Goal: Information Seeking & Learning: Learn about a topic

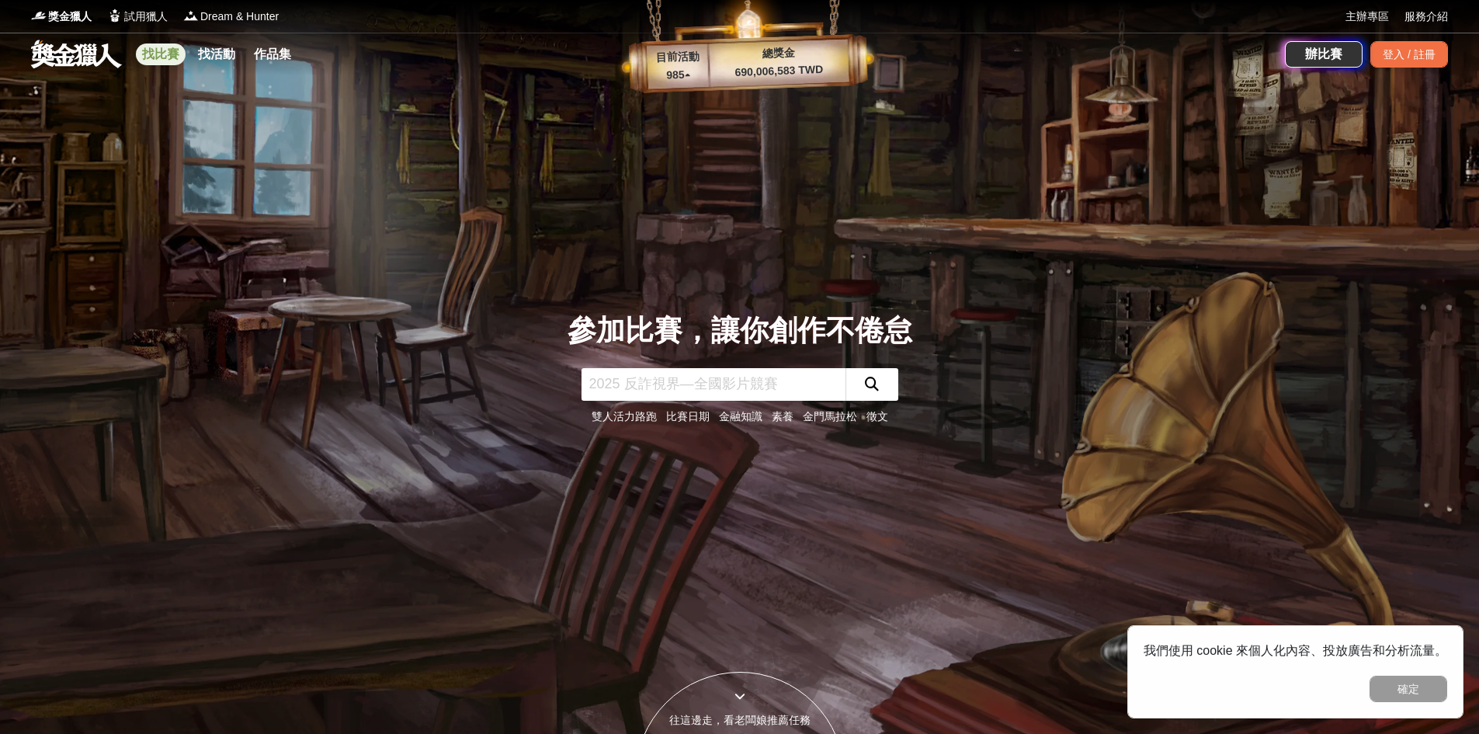
click at [172, 46] on link "找比賽" at bounding box center [161, 54] width 50 height 22
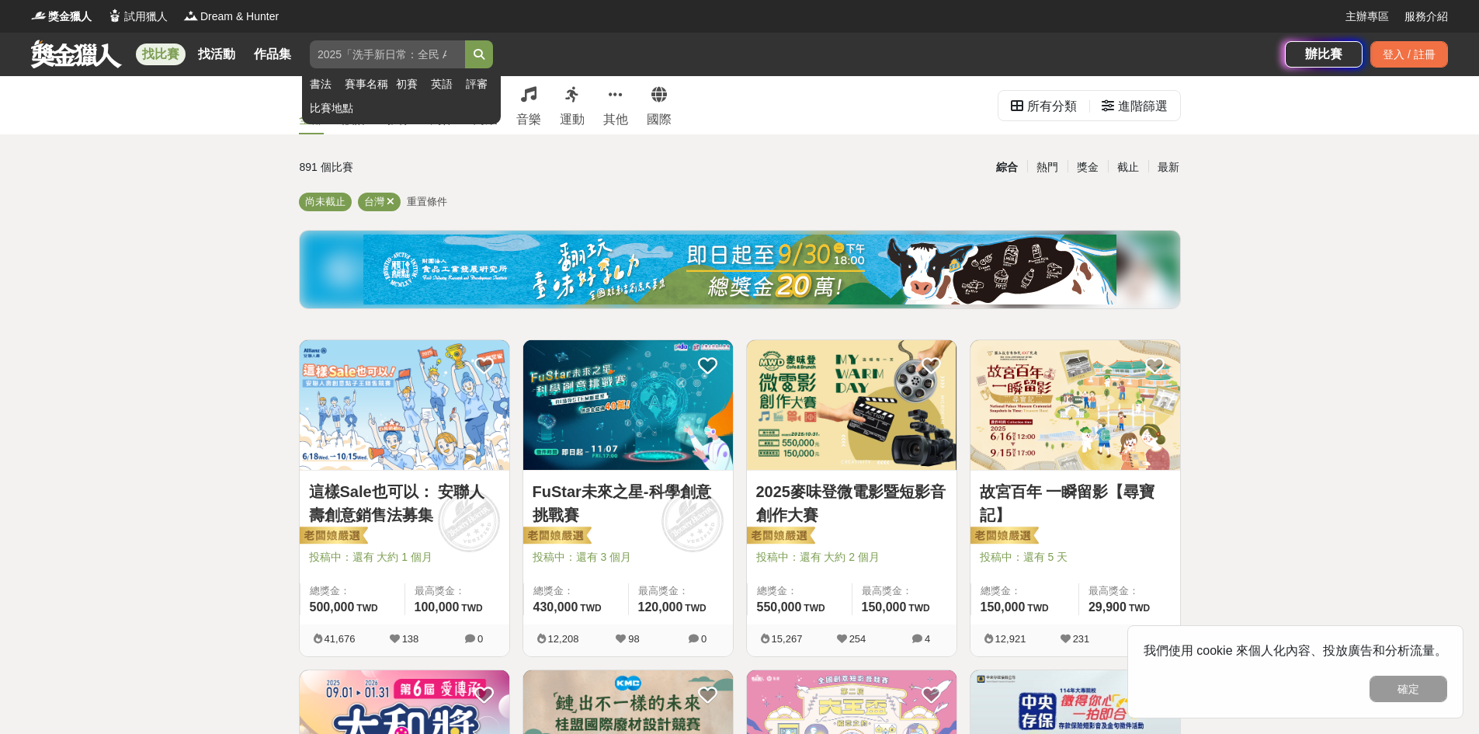
click at [382, 54] on input "search" at bounding box center [387, 54] width 155 height 28
click at [465, 40] on button "submit" at bounding box center [479, 54] width 28 height 28
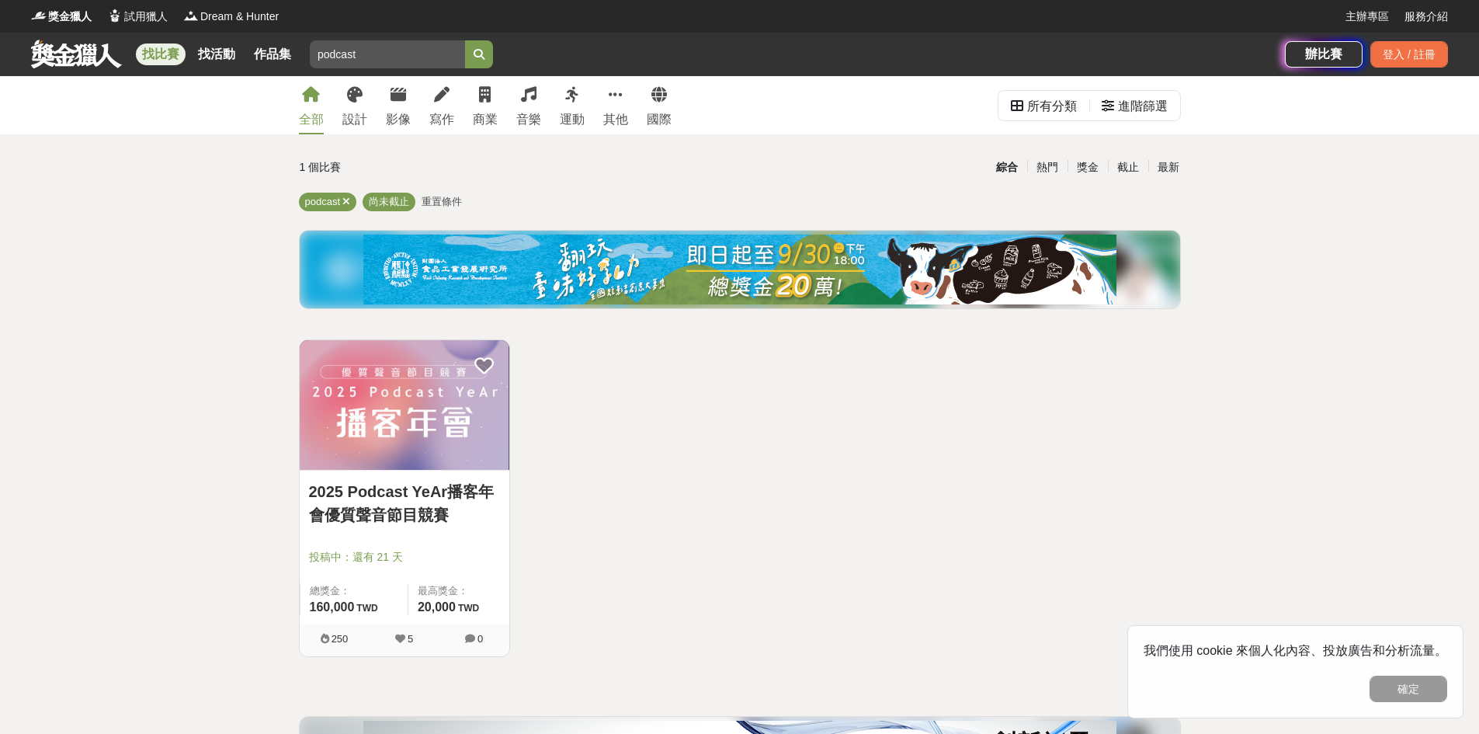
click at [480, 434] on img at bounding box center [405, 405] width 210 height 130
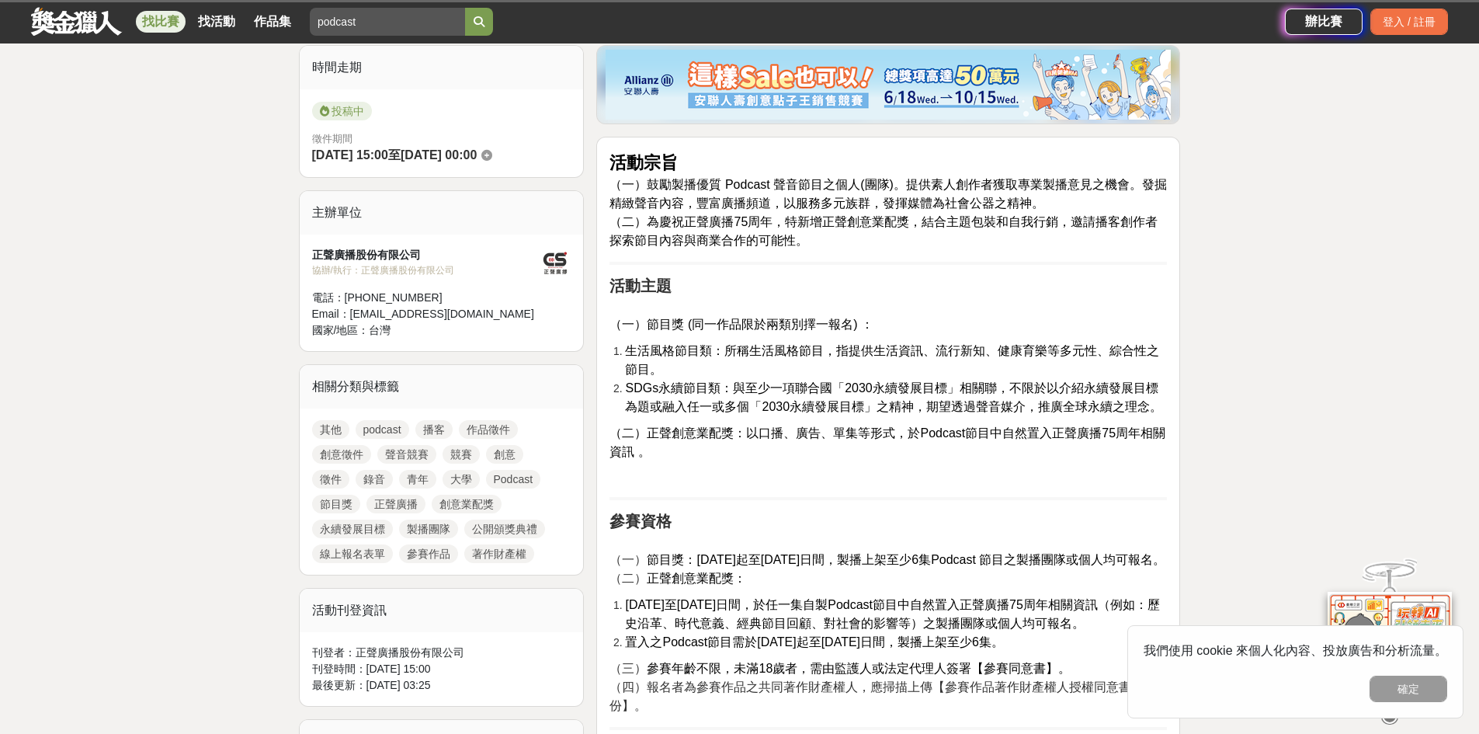
scroll to position [543, 0]
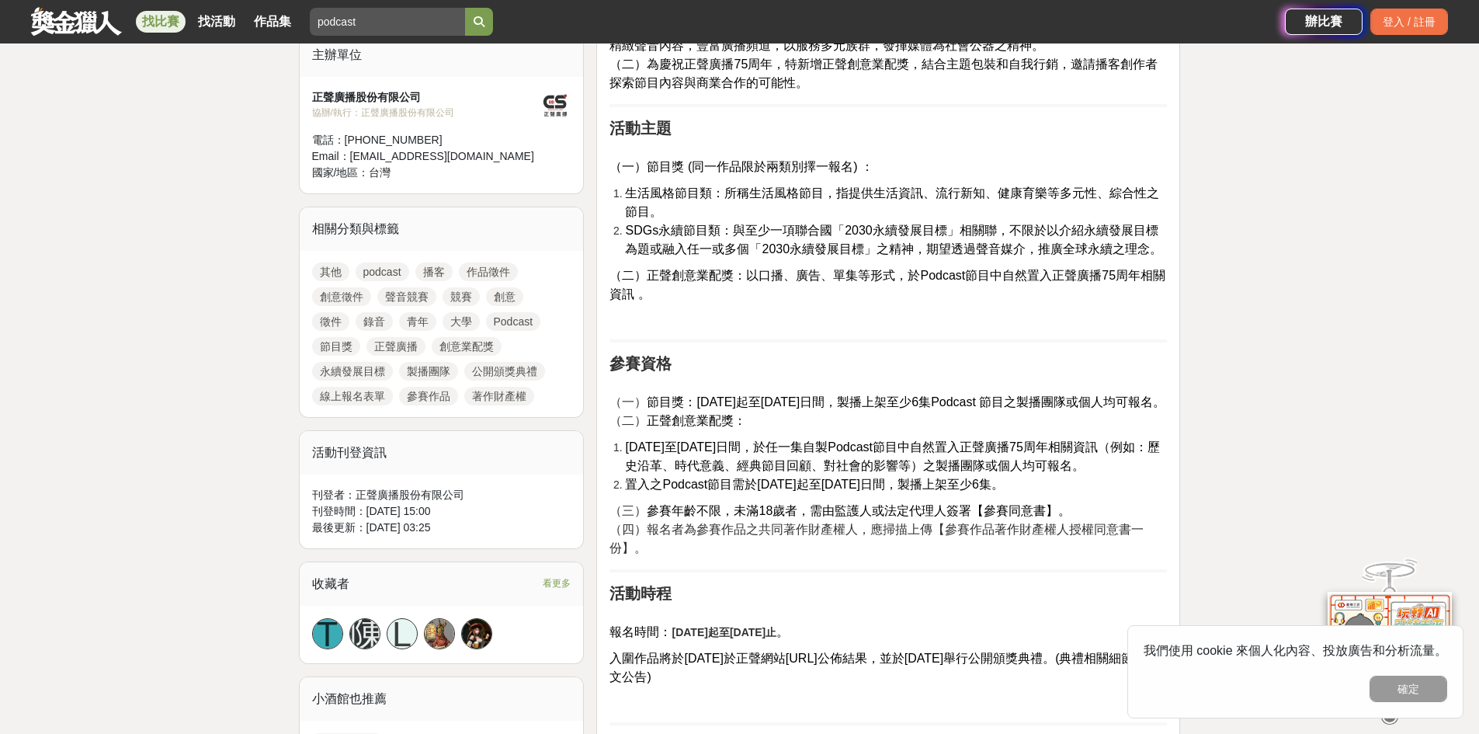
drag, startPoint x: 651, startPoint y: 415, endPoint x: 1013, endPoint y: 437, distance: 363.2
click at [1013, 430] on p "（一） 節目獎：[DATE]起至[DATE]日間，製播上架至少6集Podcast 節目之製播團隊或個人均可報名。 （二） 正聲創意業配獎：" at bounding box center [887, 403] width 557 height 54
drag, startPoint x: 1085, startPoint y: 402, endPoint x: 944, endPoint y: 442, distance: 146.7
click at [953, 430] on p "（一） 節目獎：[DATE]起至[DATE]日間，製播上架至少6集Podcast 節目之製播團隊或個人均可報名。 （二） 正聲創意業配獎：" at bounding box center [887, 403] width 557 height 54
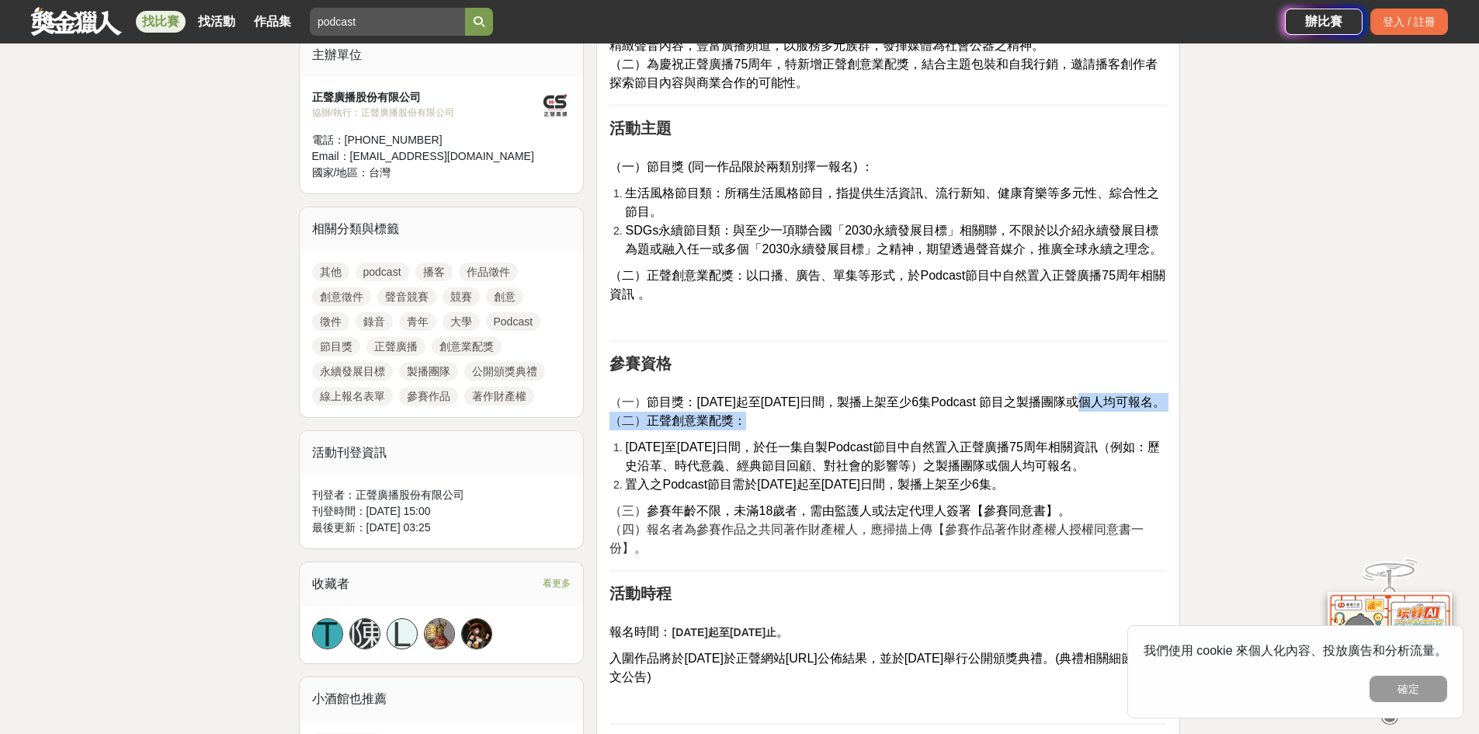
click at [944, 430] on p "（一） 節目獎：[DATE]起至[DATE]日間，製播上架至少6集Podcast 節目之製播團隊或個人均可報名。 （二） 正聲創意業配獎：" at bounding box center [887, 403] width 557 height 54
drag, startPoint x: 703, startPoint y: 477, endPoint x: 1066, endPoint y: 509, distance: 364.7
click at [1066, 494] on ol "[DATE]至[DATE]日間，於任一集自製Podcast節目中自然置入正聲廣播75周年相關資訊（例如：歷史沿革、時代意義、經典節目回顧、對社會的影響等）之製…" at bounding box center [887, 466] width 557 height 56
click at [1066, 494] on li "置入之Podcast節目需於[DATE]起至[DATE]日間，製播上架至少6集。" at bounding box center [896, 484] width 542 height 19
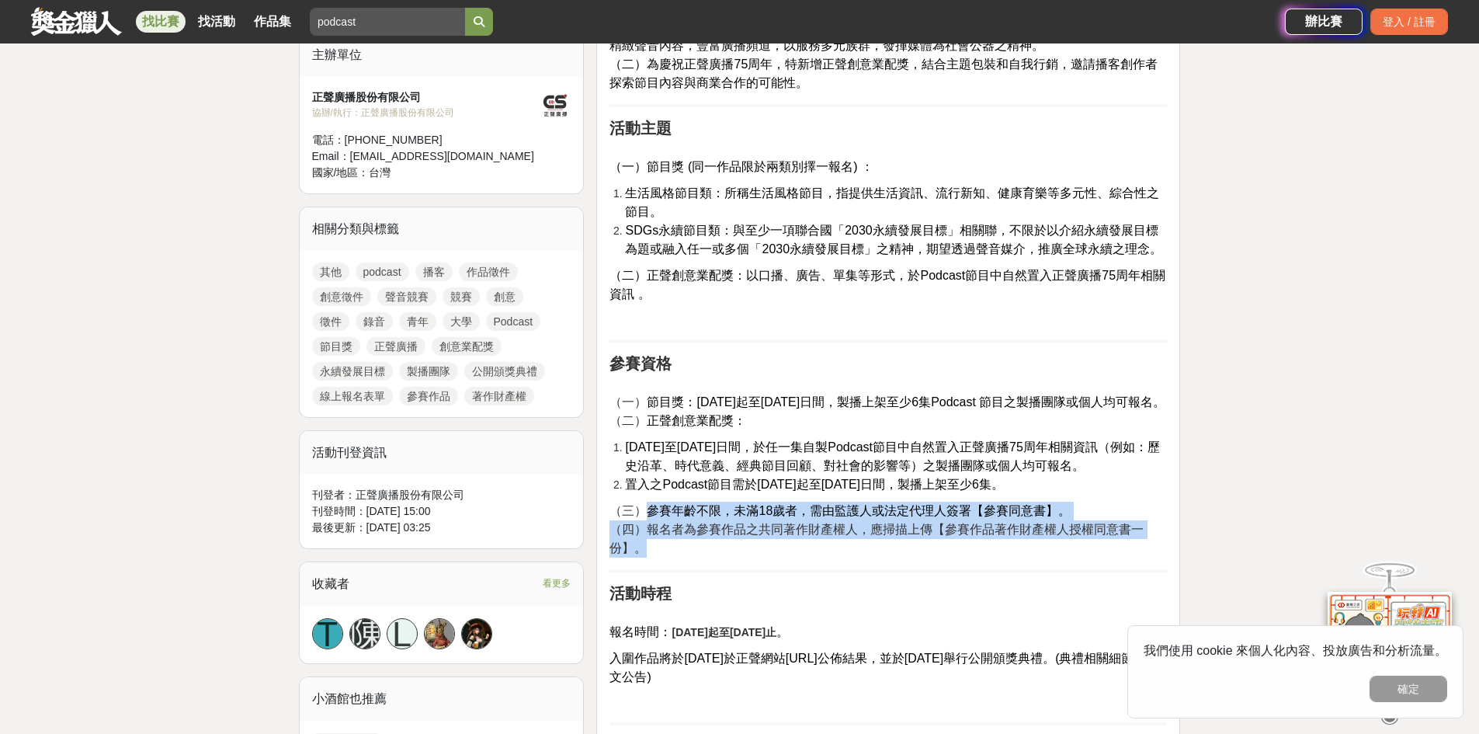
drag, startPoint x: 647, startPoint y: 536, endPoint x: 1045, endPoint y: 571, distance: 399.0
click at [1045, 557] on p "（三） 參賽年齡不限，未滿18歲者，需由監護人或法定代理人簽署【參賽同意書】。 （四）報名者為參賽作品之共同著作財產權人，應掃描上傳【參賽作品著作財產權人授權…" at bounding box center [887, 529] width 557 height 56
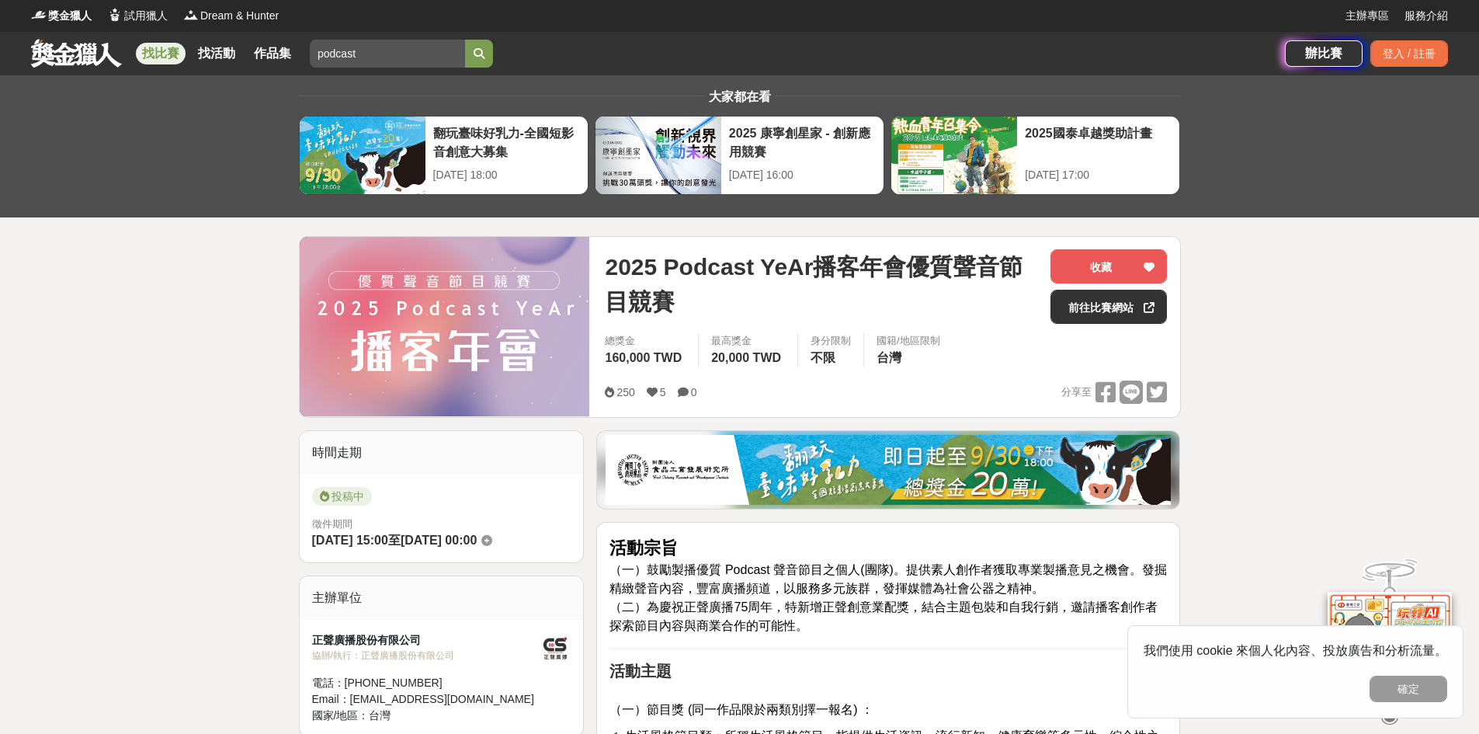
scroll to position [0, 0]
click at [210, 47] on link "找活動" at bounding box center [217, 54] width 50 height 22
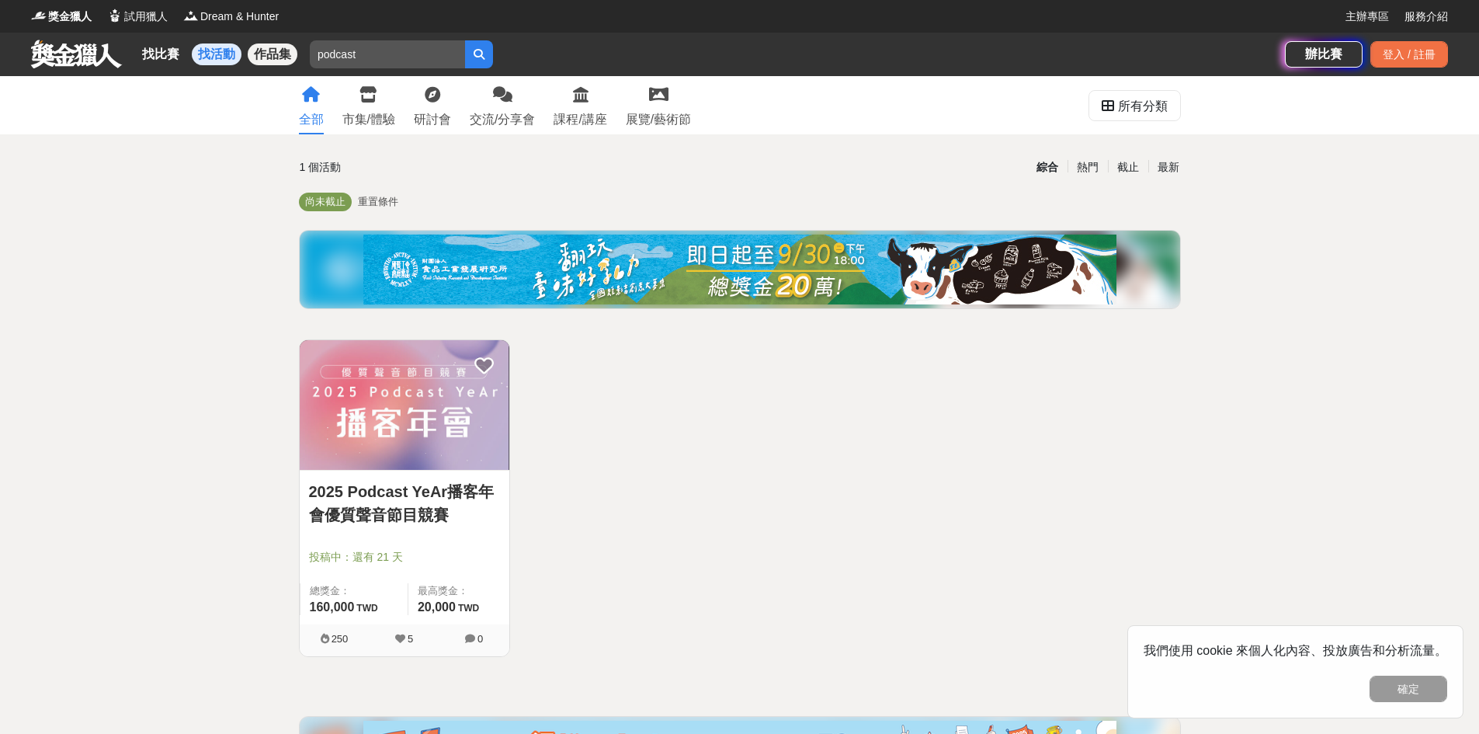
click at [272, 47] on link "作品集" at bounding box center [273, 54] width 50 height 22
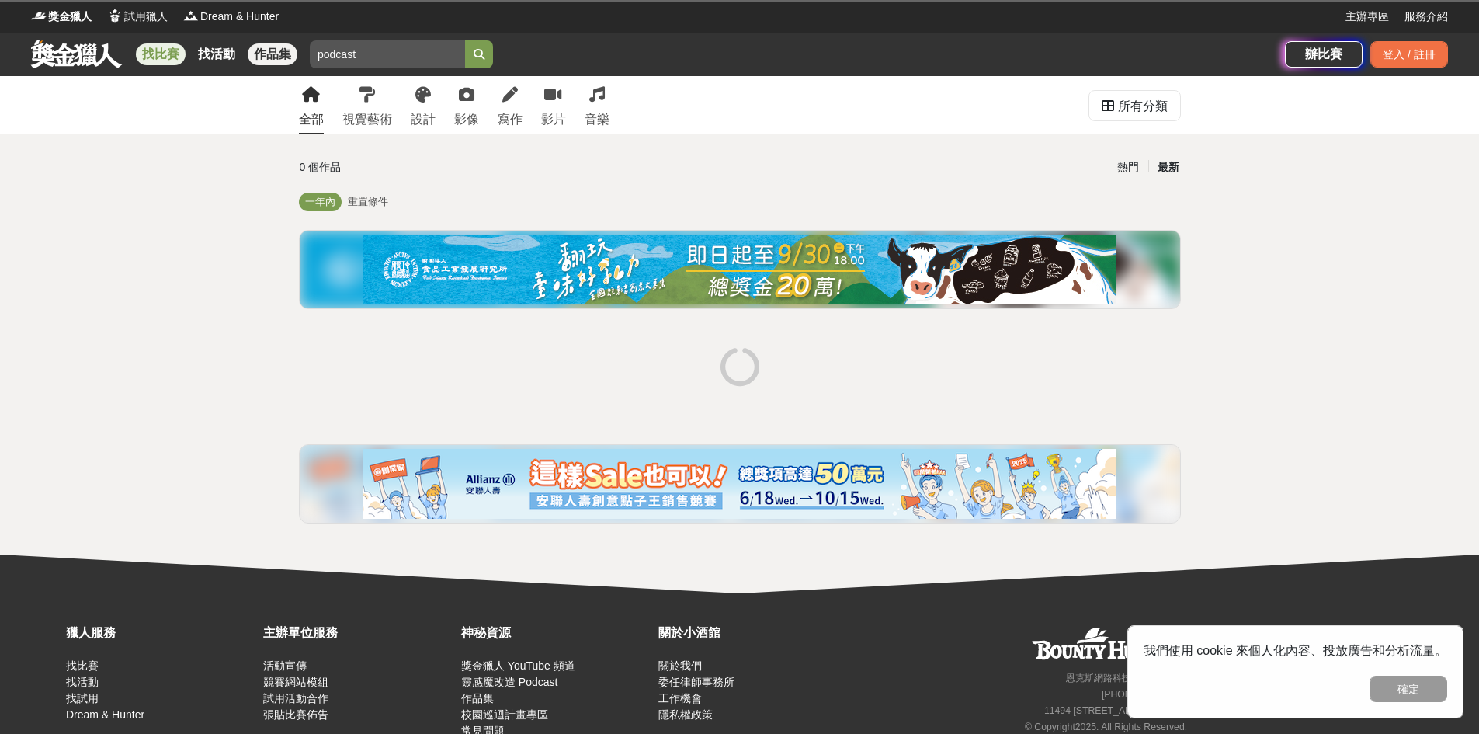
click at [182, 55] on link "找比賽" at bounding box center [161, 54] width 50 height 22
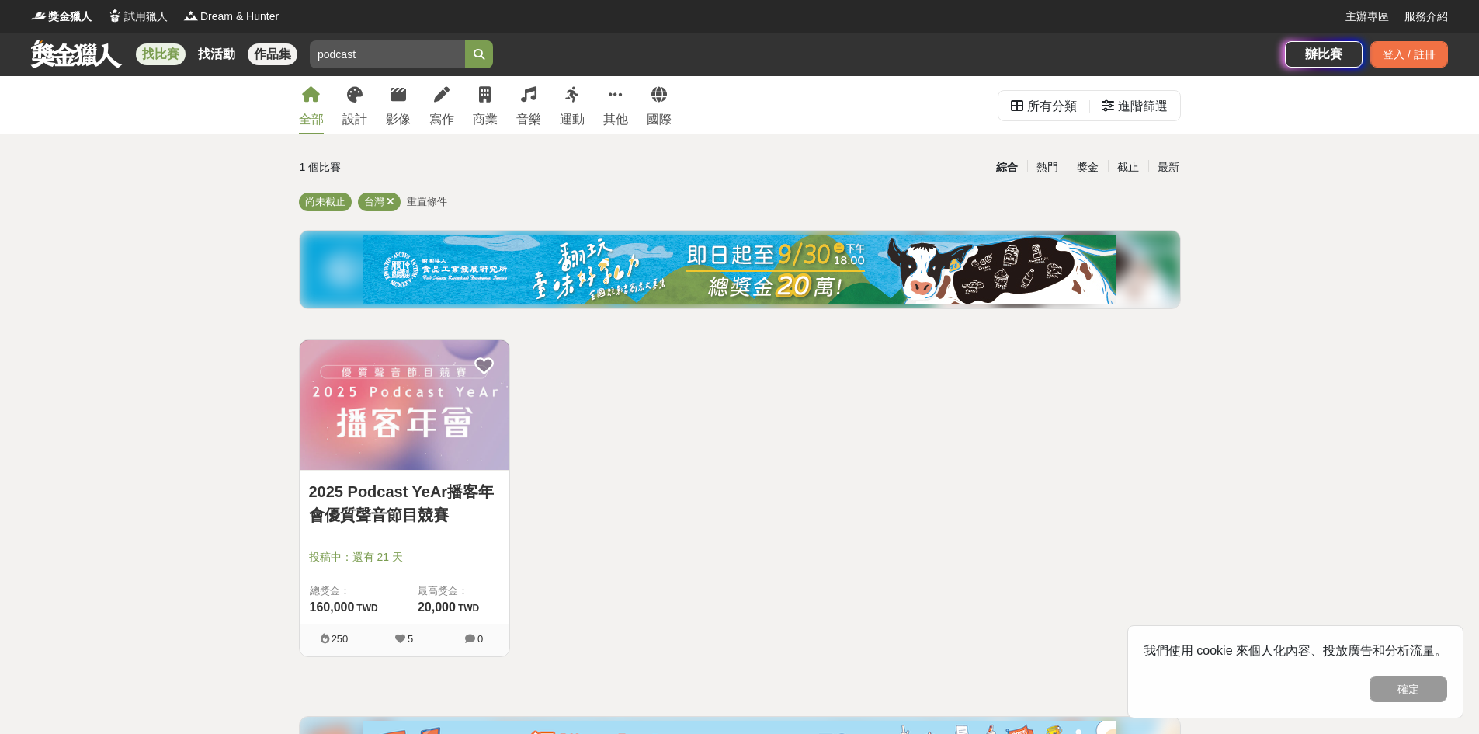
click at [283, 59] on link "作品集" at bounding box center [273, 54] width 50 height 22
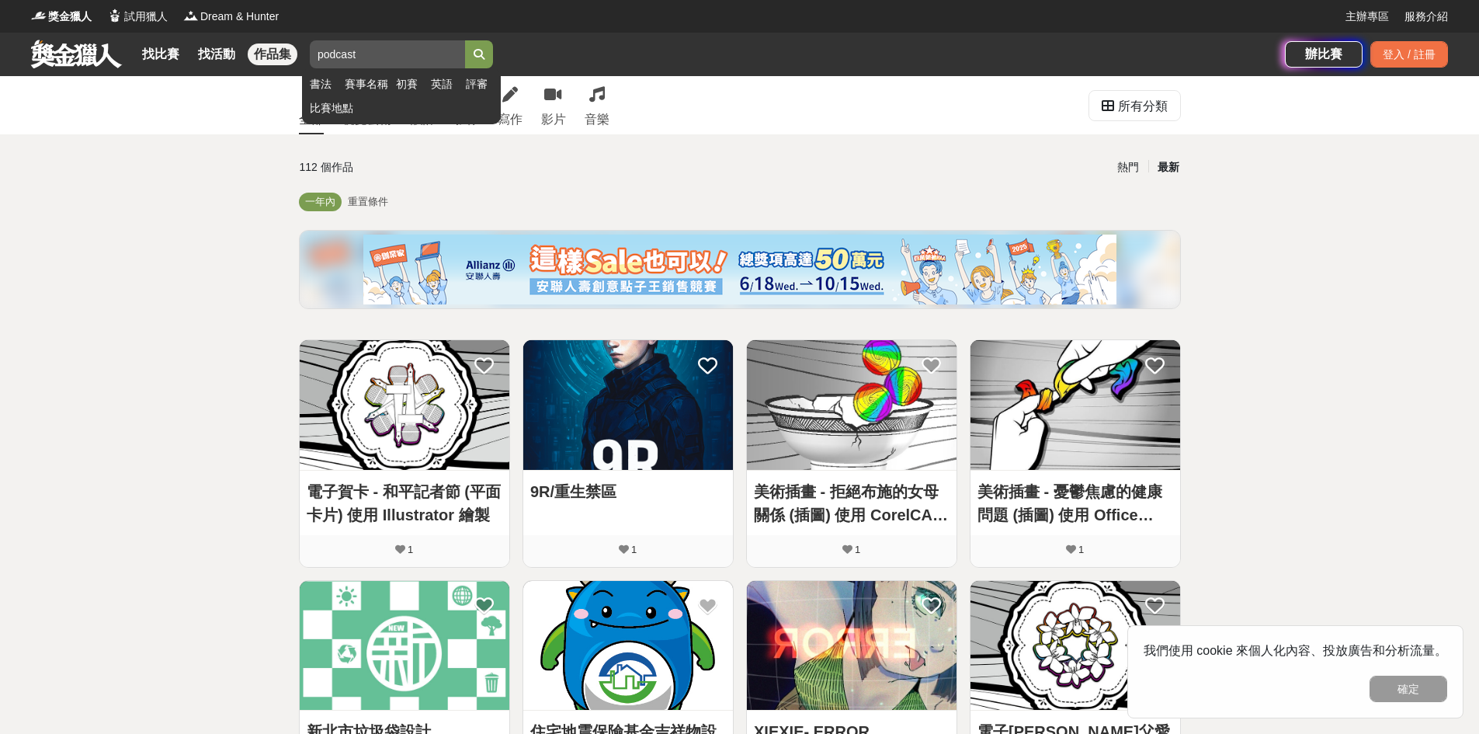
click at [493, 53] on button "submit" at bounding box center [479, 54] width 28 height 28
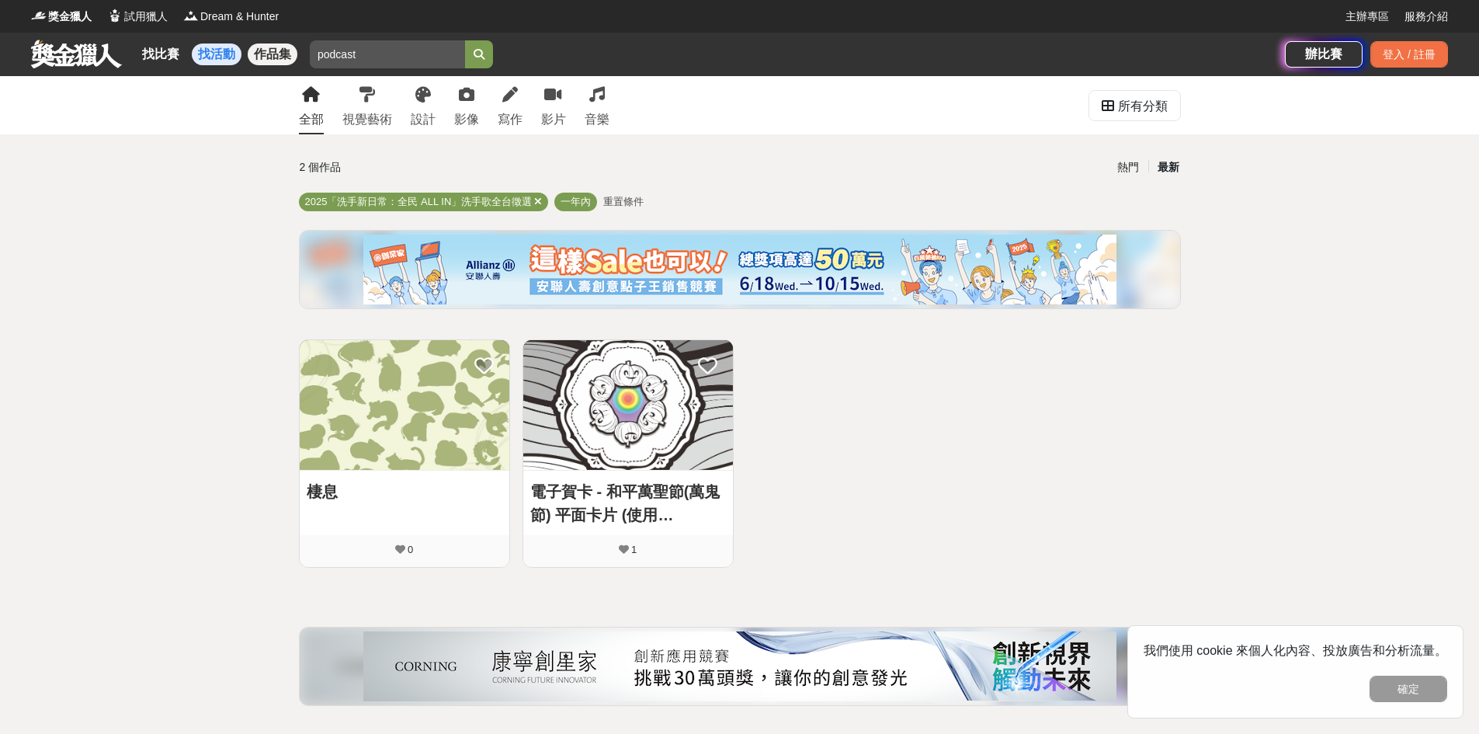
click at [216, 47] on link "找活動" at bounding box center [217, 54] width 50 height 22
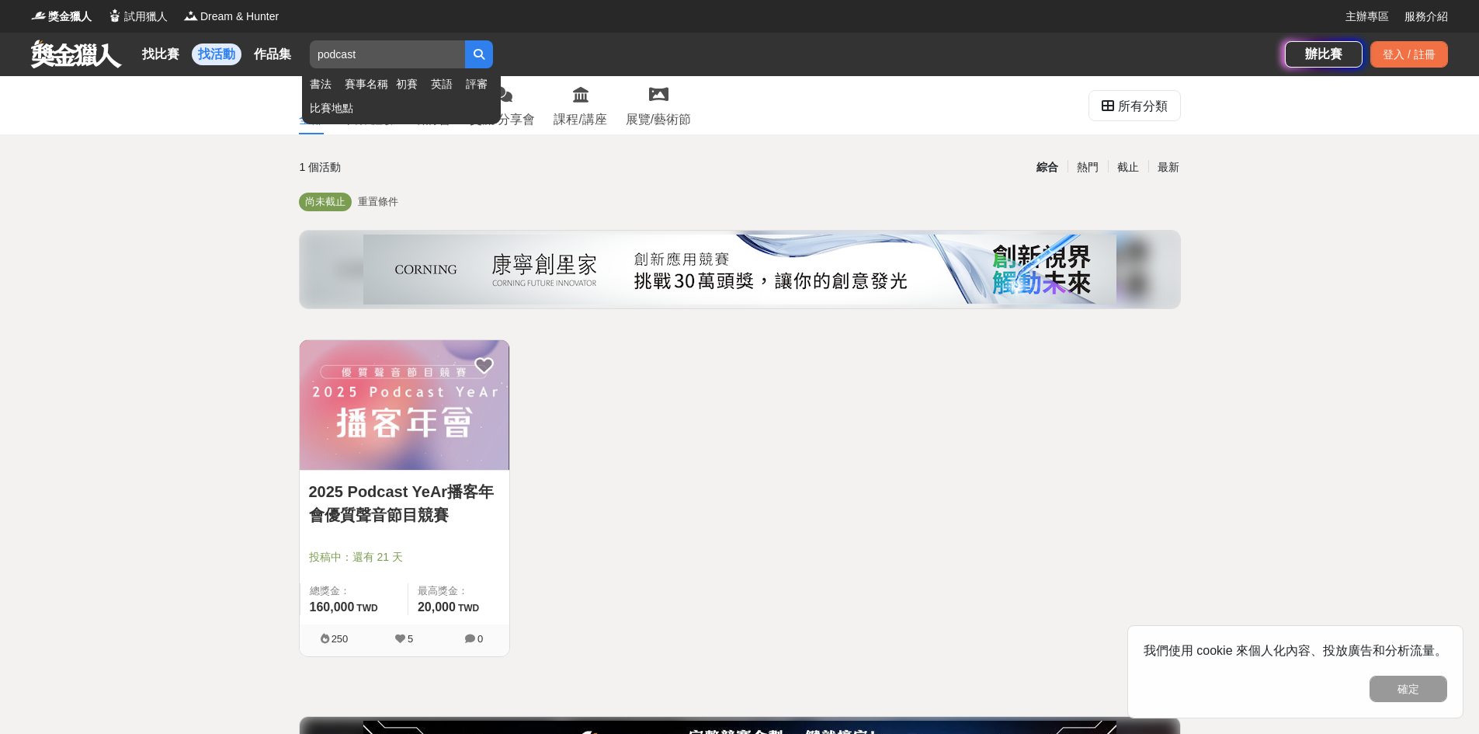
click at [484, 55] on icon "submit" at bounding box center [479, 54] width 11 height 11
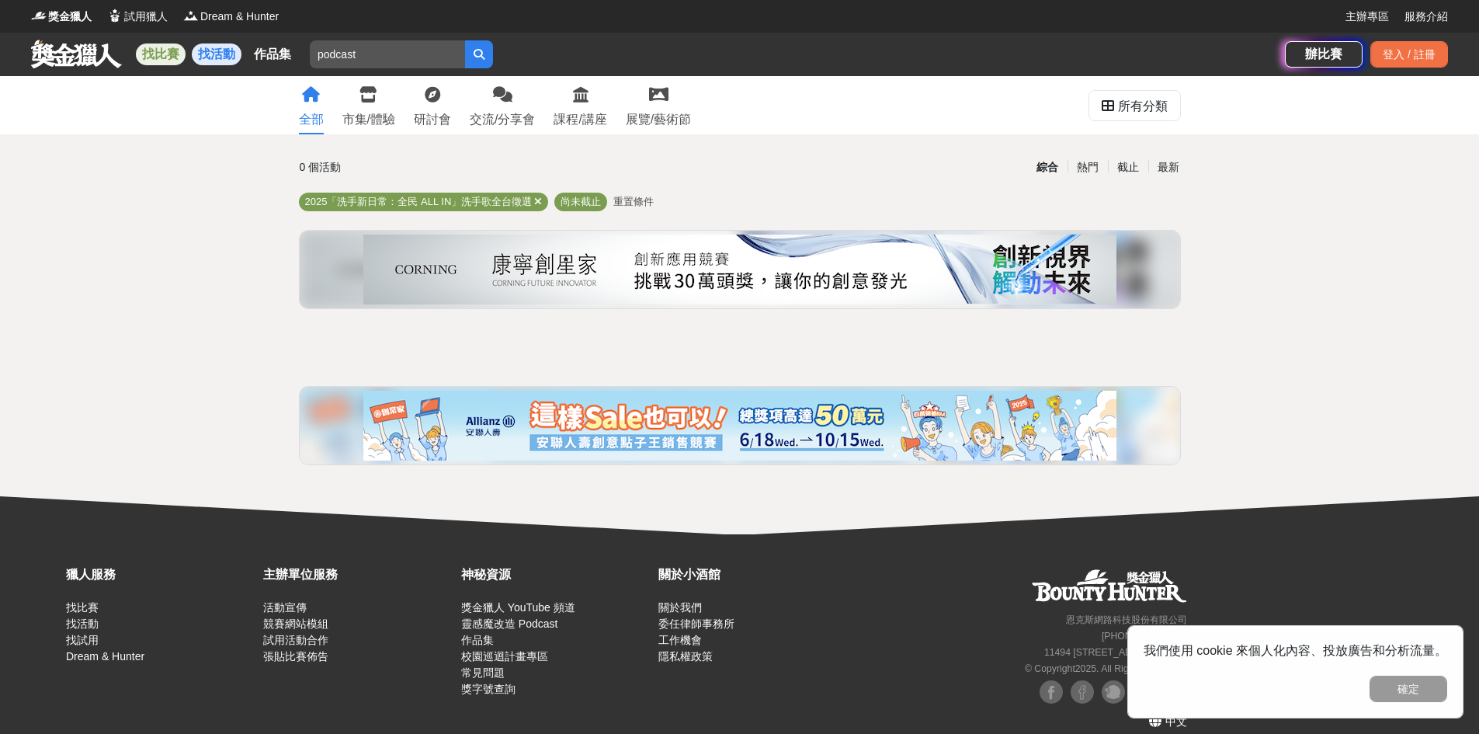
click at [159, 47] on link "找比賽" at bounding box center [161, 54] width 50 height 22
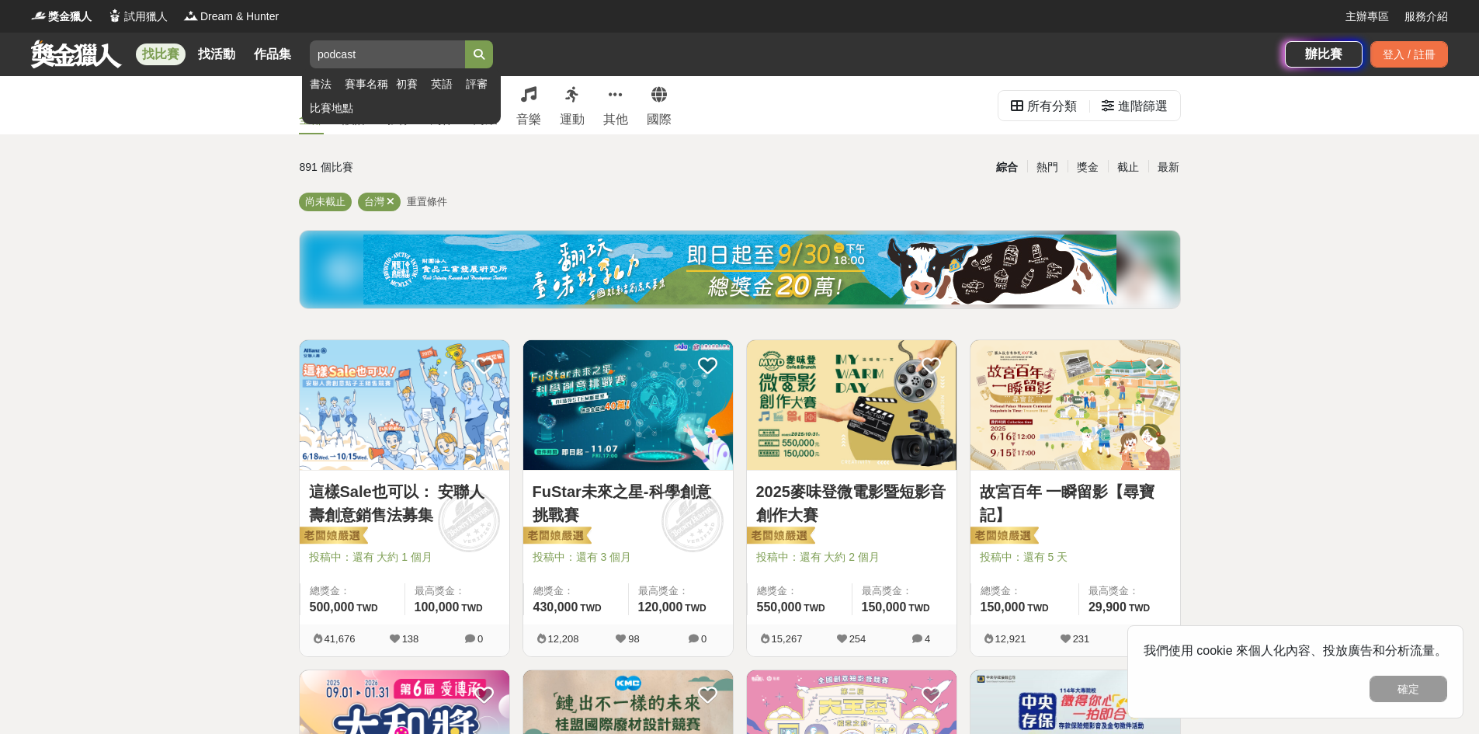
click at [394, 47] on input "podcast" at bounding box center [387, 54] width 155 height 28
click at [465, 40] on button "submit" at bounding box center [479, 54] width 28 height 28
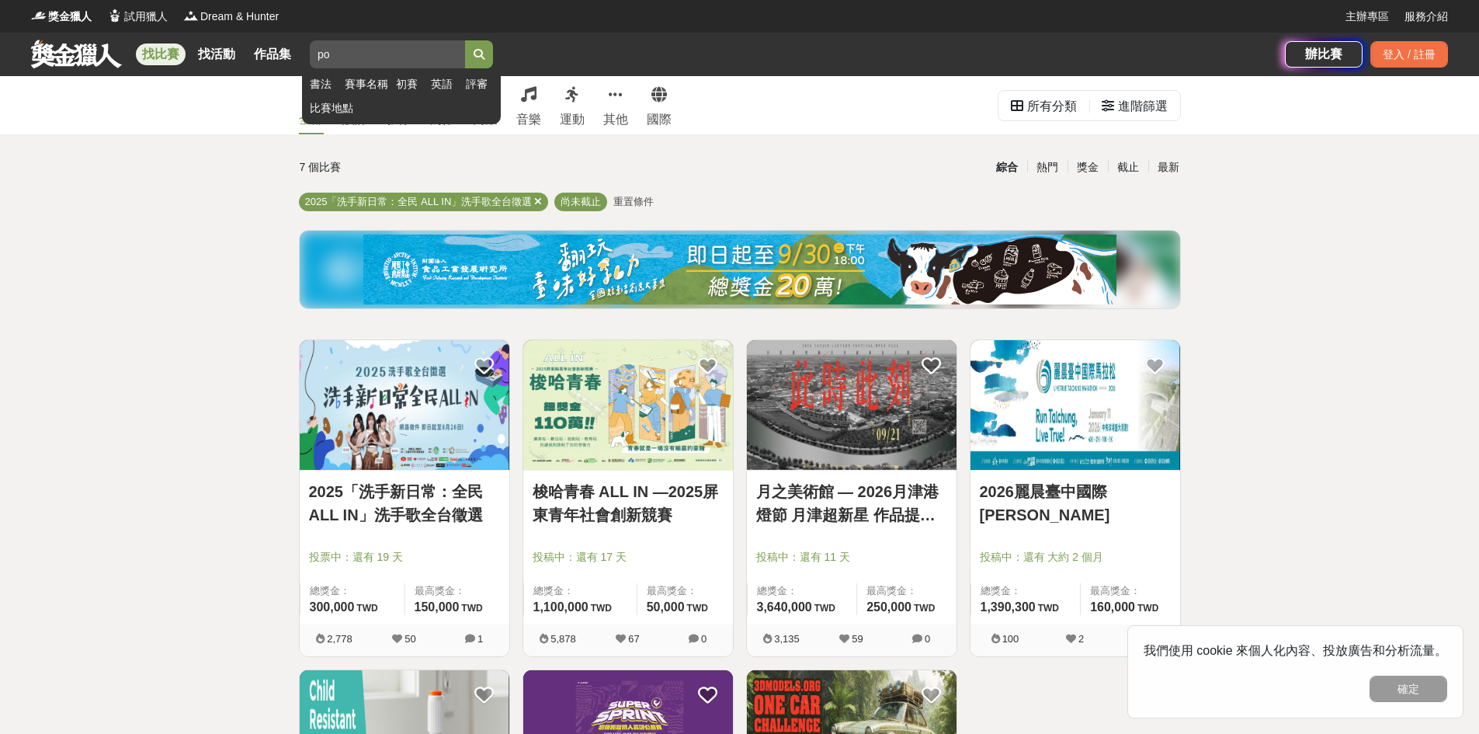
type input "p"
type input "光"
type input "廣播"
click at [465, 40] on button "submit" at bounding box center [479, 54] width 28 height 28
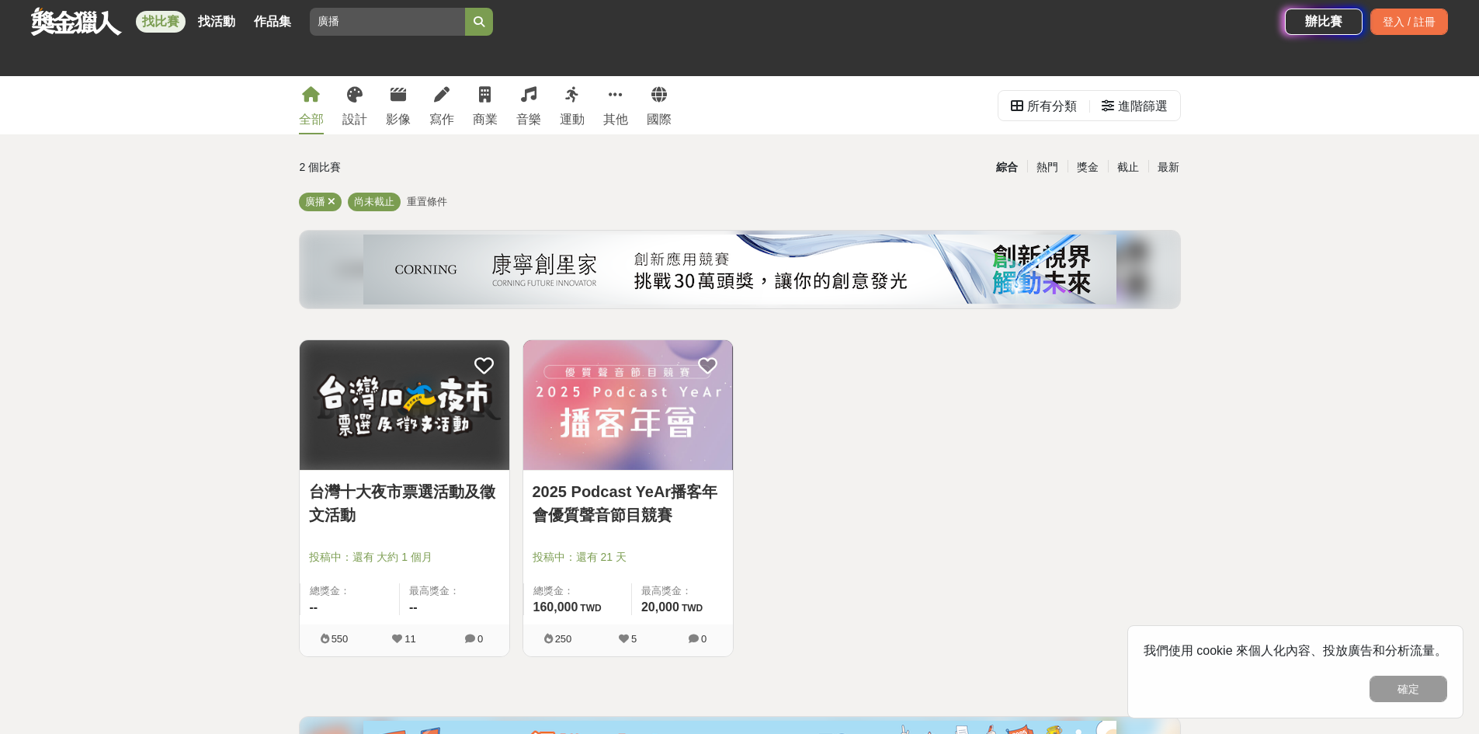
scroll to position [155, 0]
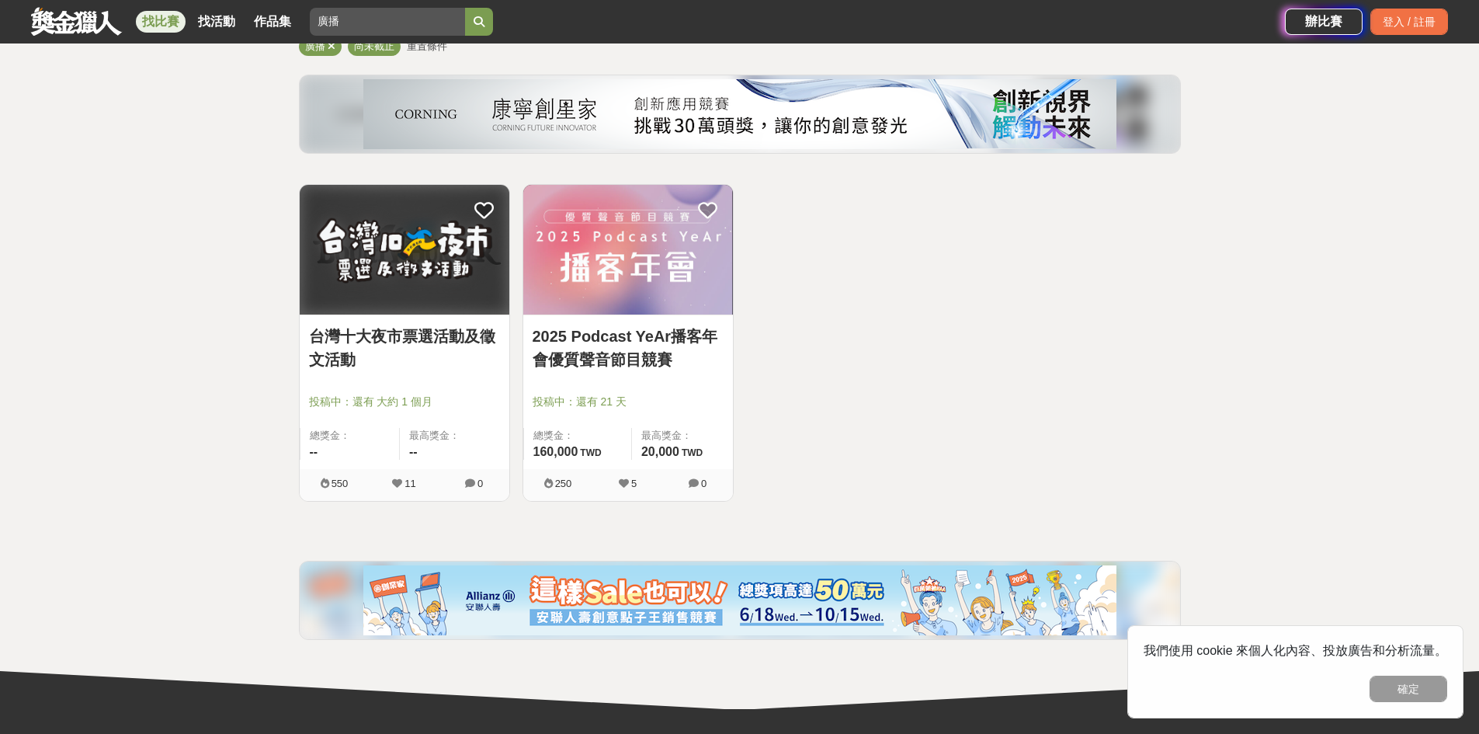
click at [413, 345] on link "台灣十大夜市票選活動及徵文活動" at bounding box center [404, 347] width 191 height 47
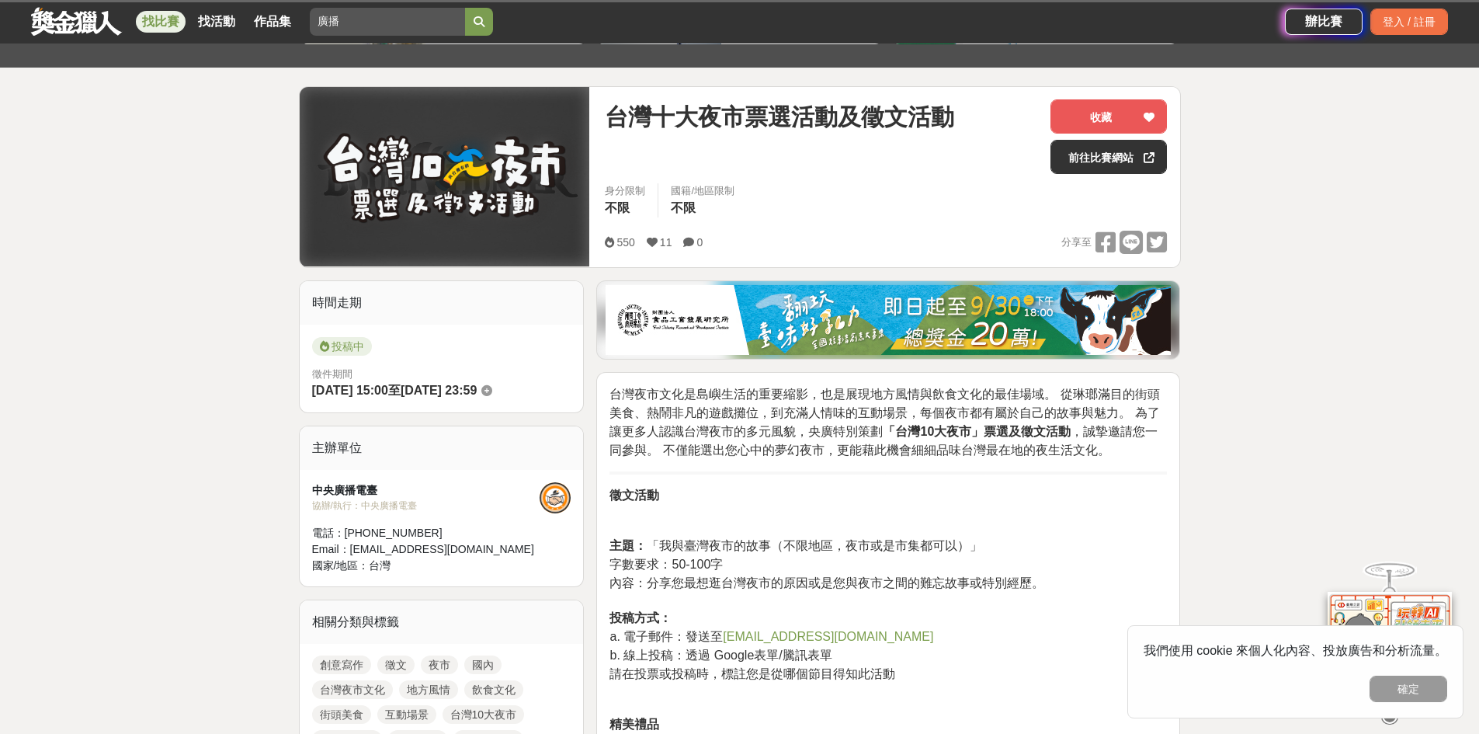
scroll to position [233, 0]
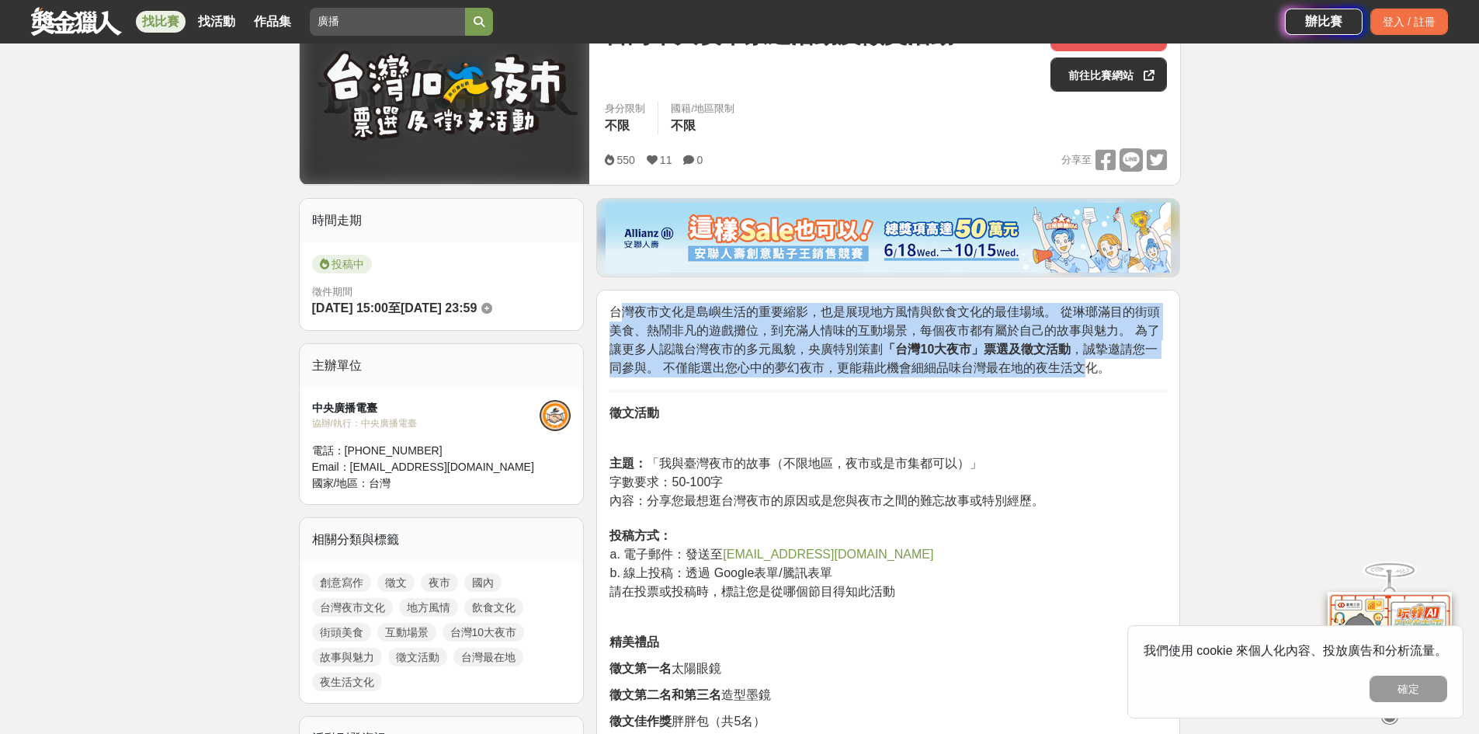
drag, startPoint x: 623, startPoint y: 308, endPoint x: 1086, endPoint y: 370, distance: 467.5
click at [1086, 370] on span "台灣夜市文化是島嶼生活的重要縮影，也是展現地方風情與飲食文化的最佳場域。 從琳瑯滿目的街頭美食、熱鬧非凡的遊戲攤位，到充滿人情味的互動場景，每個夜市都有屬於自…" at bounding box center [884, 339] width 550 height 69
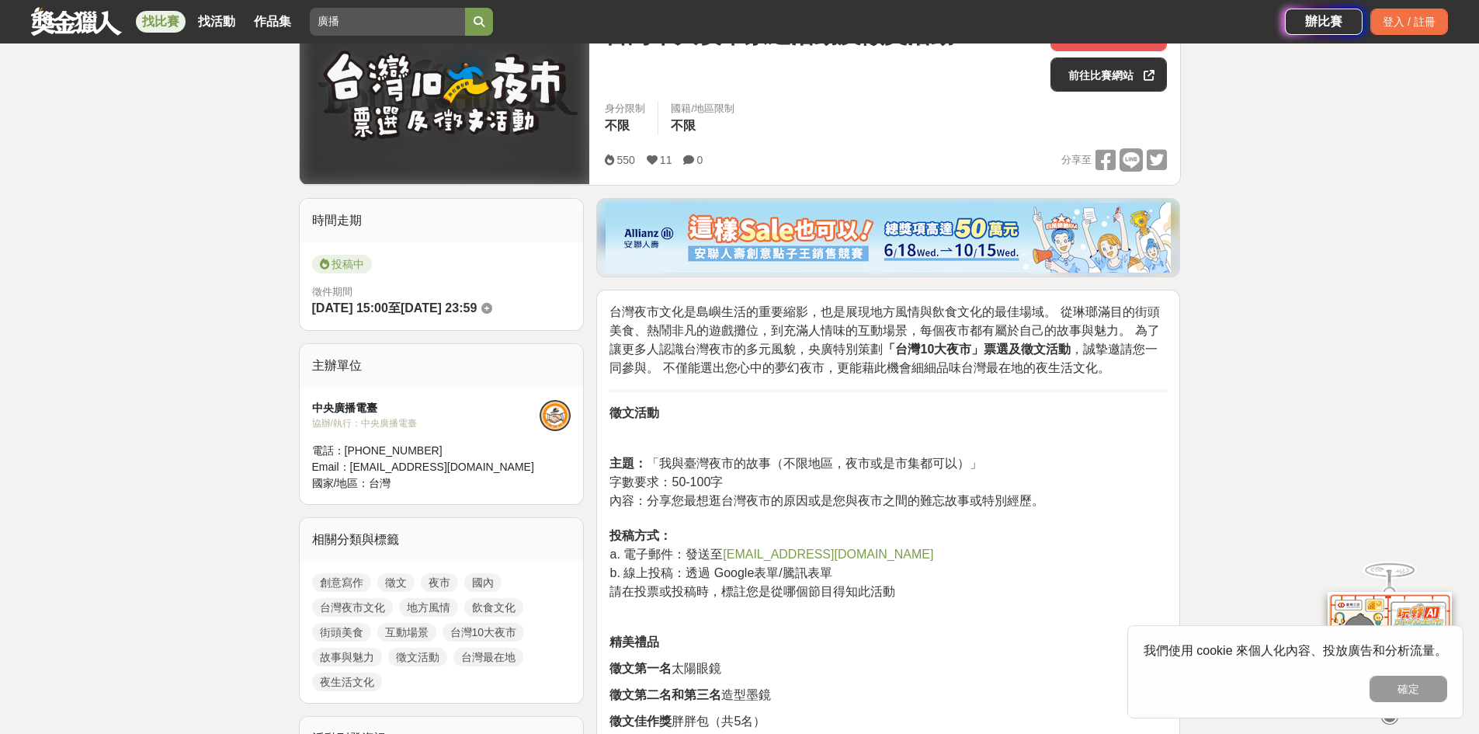
click at [1060, 425] on div "台灣夜市文化是島嶼生活的重要縮影，也是展現地方風情與飲食文化的最佳場域。 從琳瑯滿目的街頭美食、熱鬧非凡的遊戲攤位，到充滿人情味的互動場景，每個夜市都有屬於自…" at bounding box center [887, 689] width 557 height 773
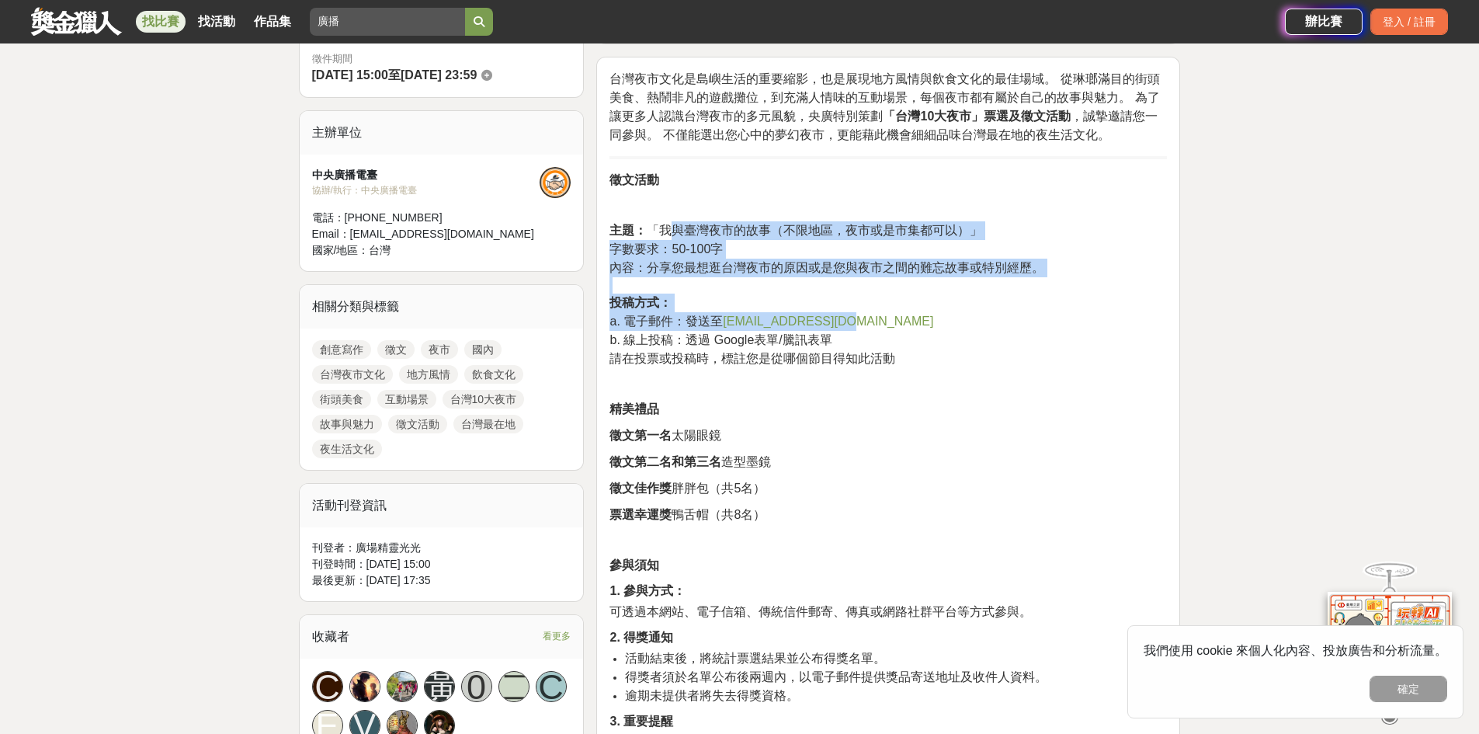
drag, startPoint x: 662, startPoint y: 234, endPoint x: 962, endPoint y: 329, distance: 314.5
click at [962, 329] on p "主題： 「我與臺灣夜市的故事（不限地區，夜市或是市集都可以）」 字數要求：50-100字 內容：分享您最想逛台灣夜市的原因或是您與夜市之間的難忘故事或特別經歷…" at bounding box center [887, 294] width 557 height 147
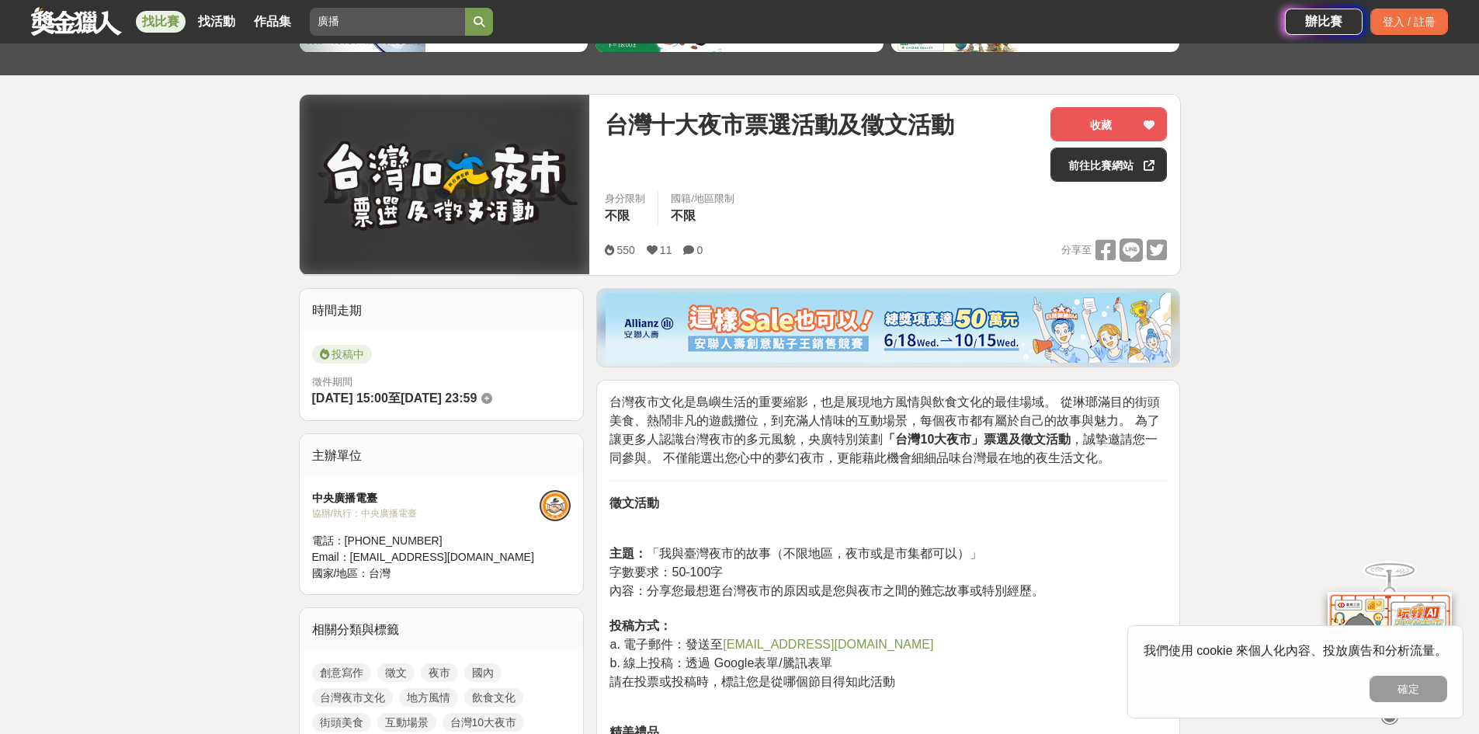
scroll to position [0, 0]
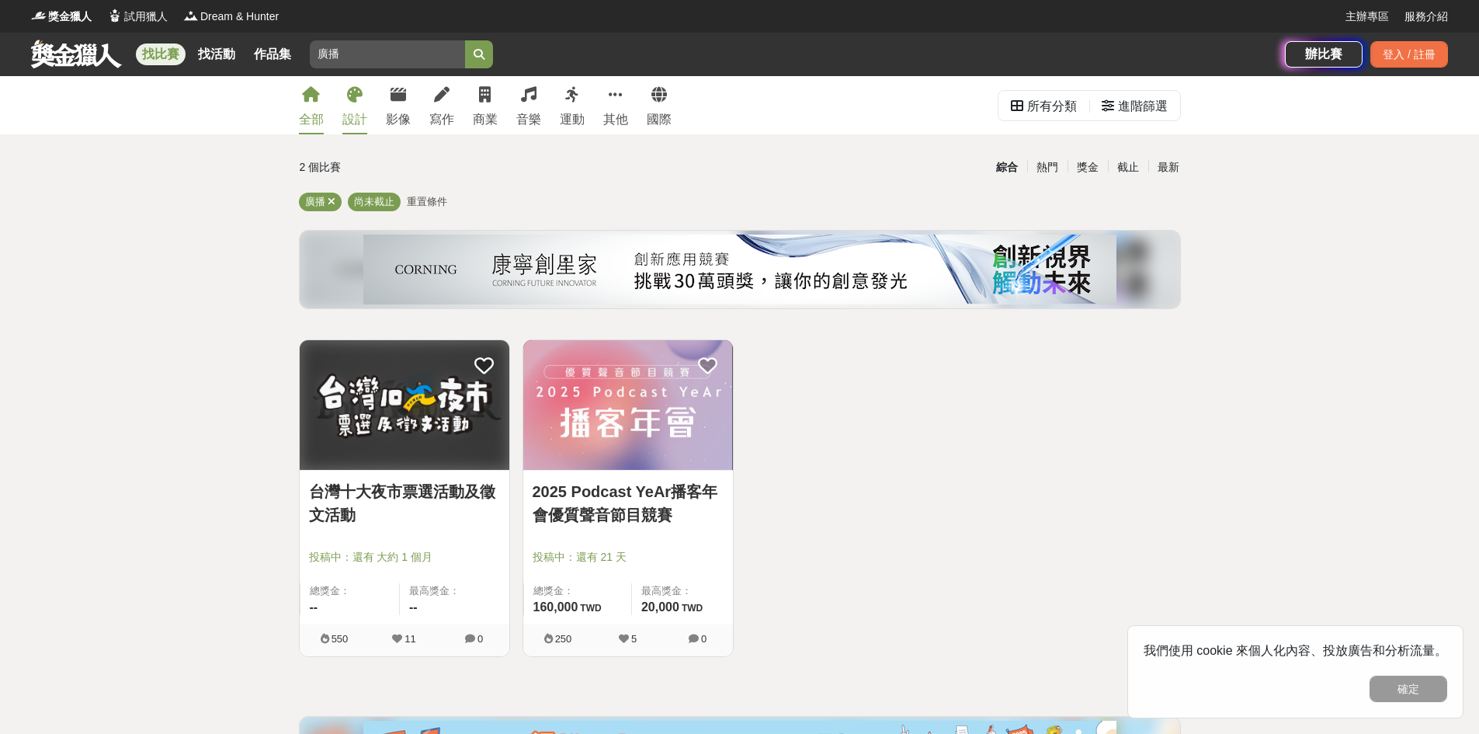
click at [343, 131] on link "設計" at bounding box center [354, 105] width 25 height 58
